Goal: Task Accomplishment & Management: Manage account settings

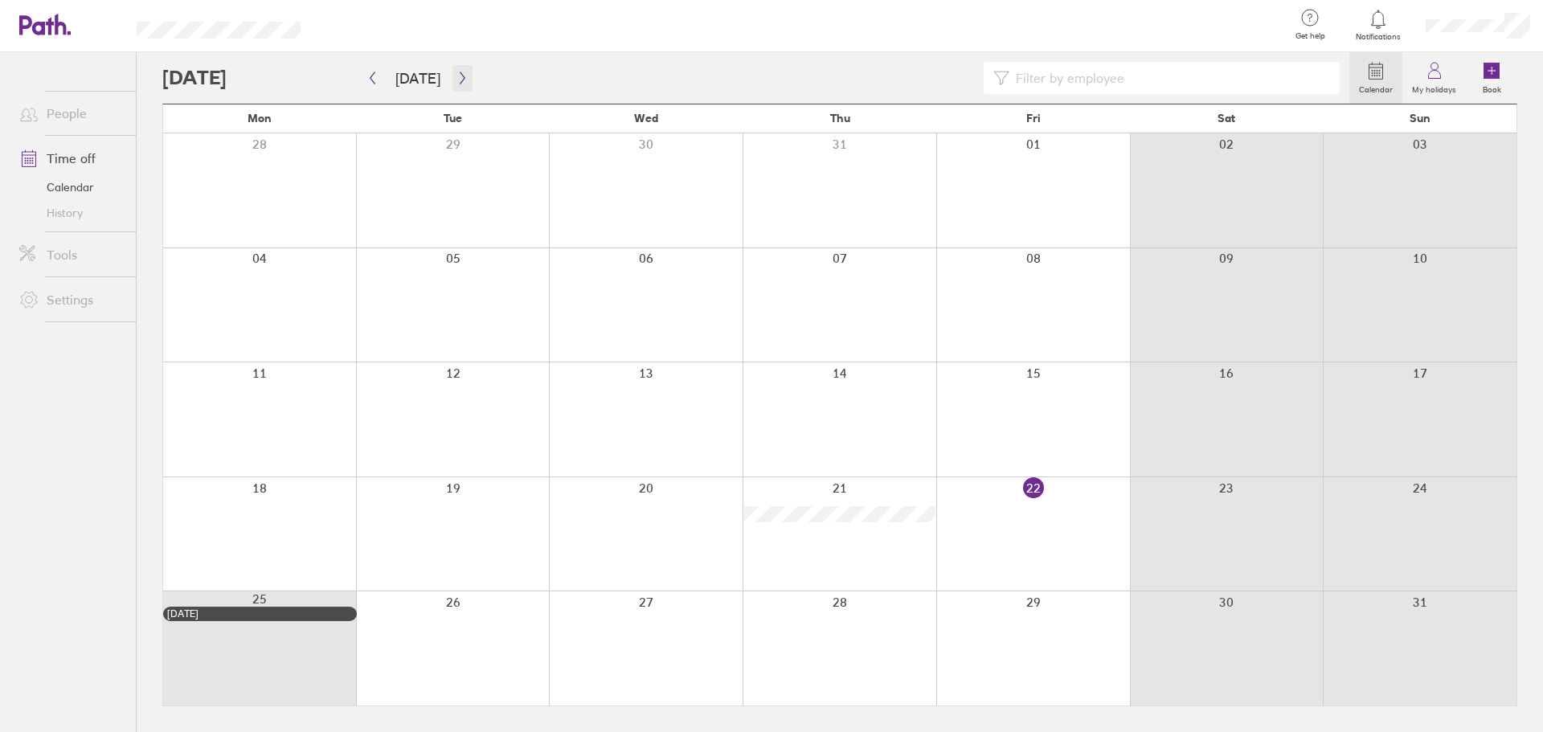
click at [465, 72] on button "button" at bounding box center [462, 78] width 20 height 27
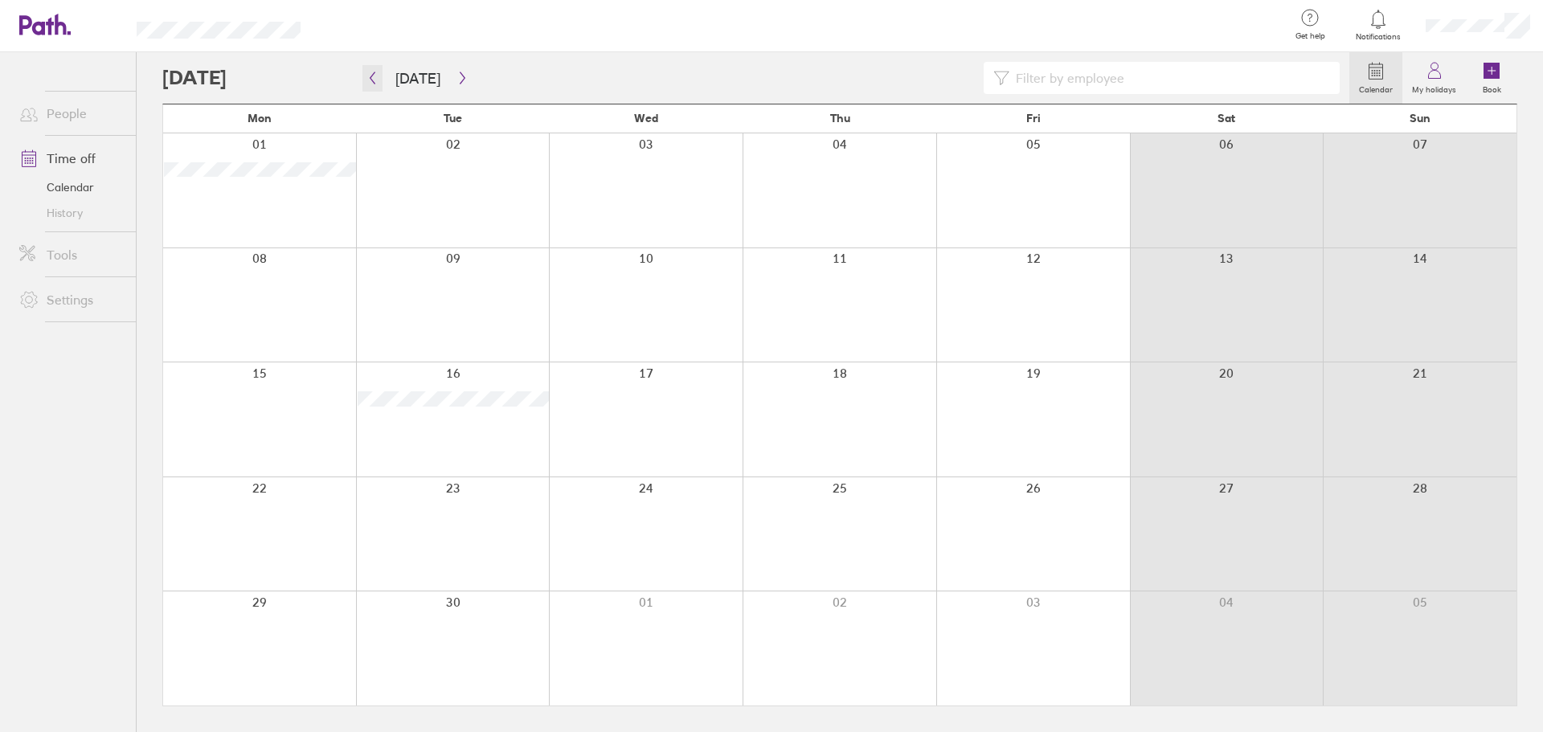
click at [370, 80] on icon "button" at bounding box center [372, 78] width 12 height 13
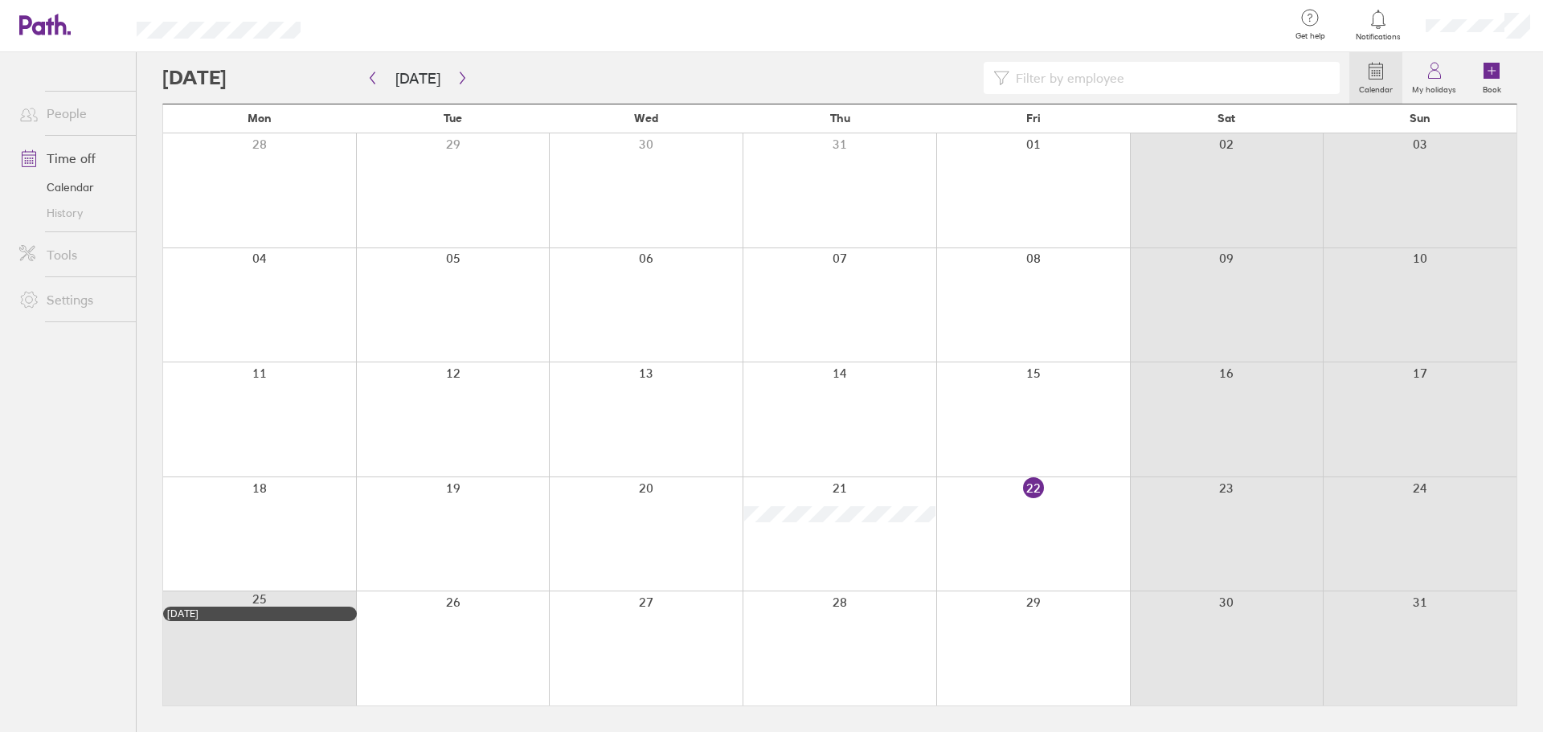
click at [90, 116] on link "People" at bounding box center [70, 113] width 129 height 32
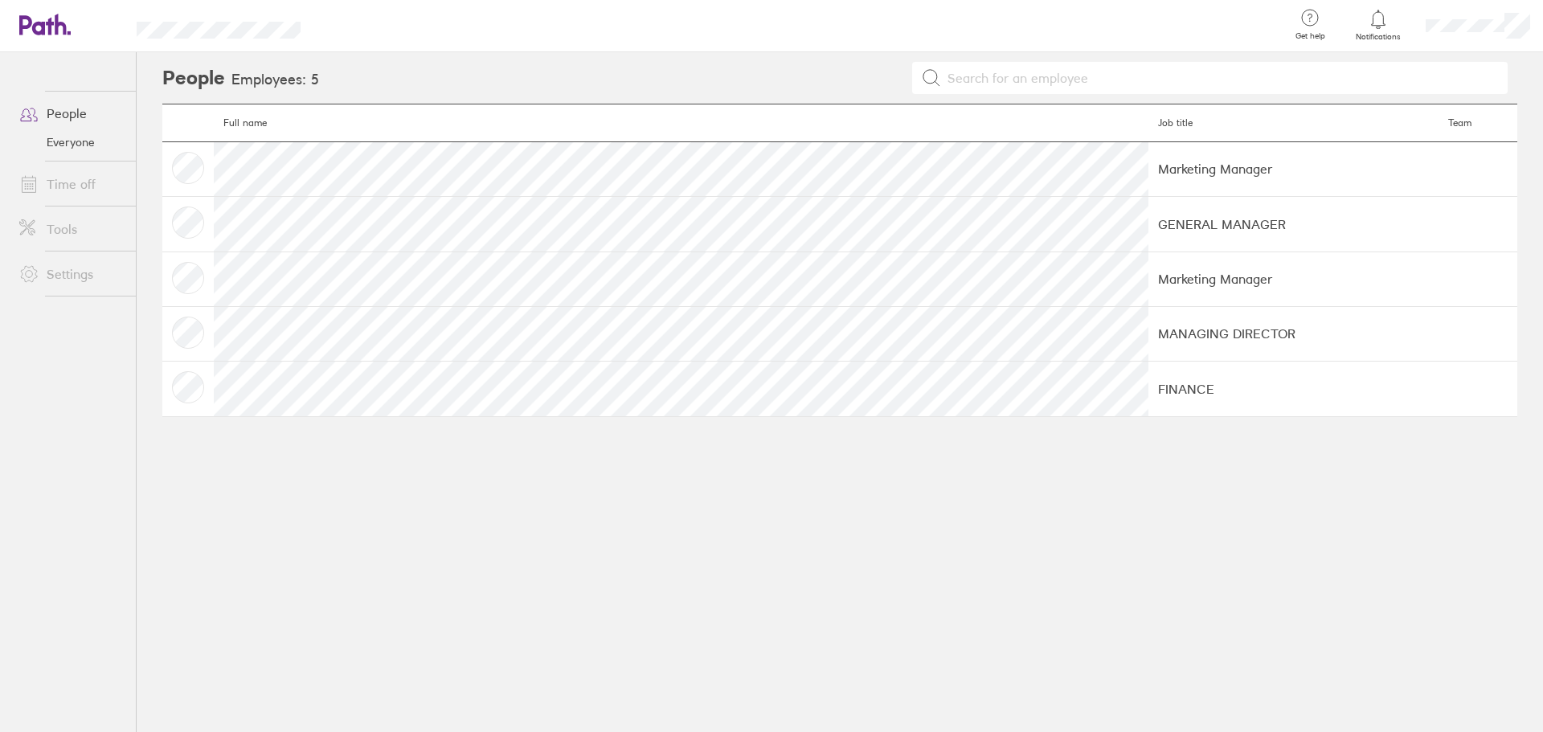
click at [100, 271] on link "Settings" at bounding box center [70, 274] width 129 height 32
